Goal: Transaction & Acquisition: Download file/media

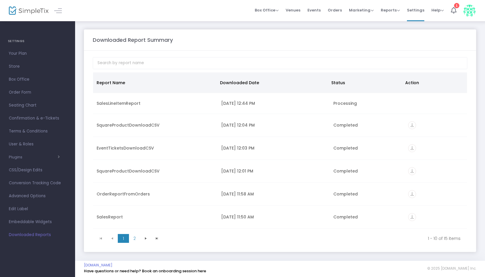
click at [151, 104] on div "SalesLineItemReport" at bounding box center [155, 103] width 117 height 6
click at [344, 107] on td "Processing" at bounding box center [367, 103] width 75 height 21
click at [108, 103] on div "SalesLineItemReport" at bounding box center [155, 103] width 117 height 6
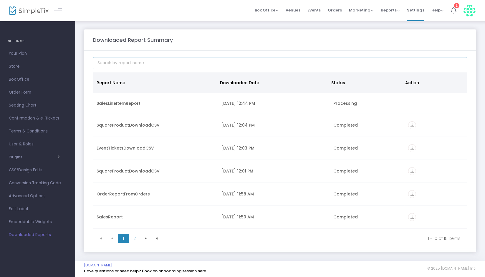
click at [126, 63] on input at bounding box center [280, 63] width 375 height 12
